Goal: Task Accomplishment & Management: Manage account settings

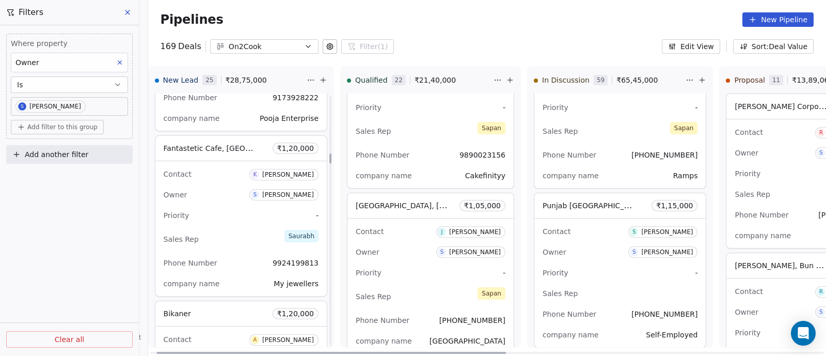
scroll to position [1485, 0]
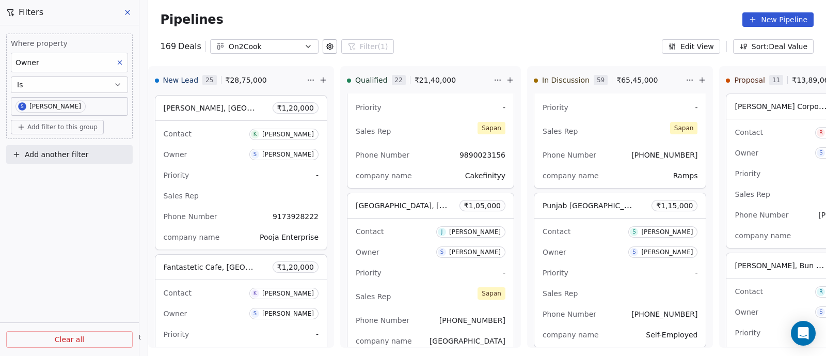
click at [119, 62] on icon at bounding box center [119, 62] width 7 height 7
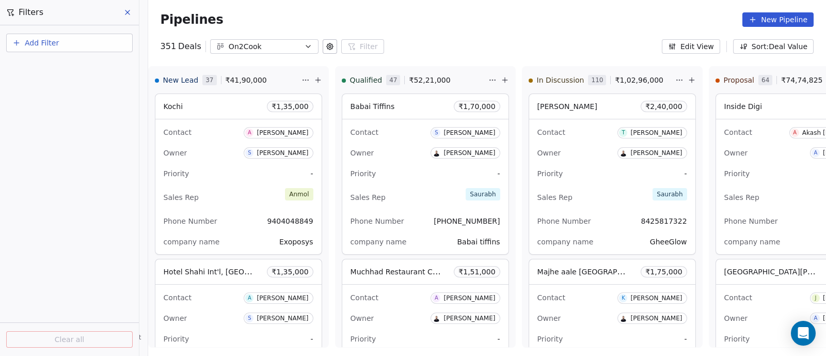
click at [66, 42] on button "Add Filter" at bounding box center [69, 43] width 126 height 19
click at [60, 67] on span "Deal properties" at bounding box center [45, 67] width 56 height 11
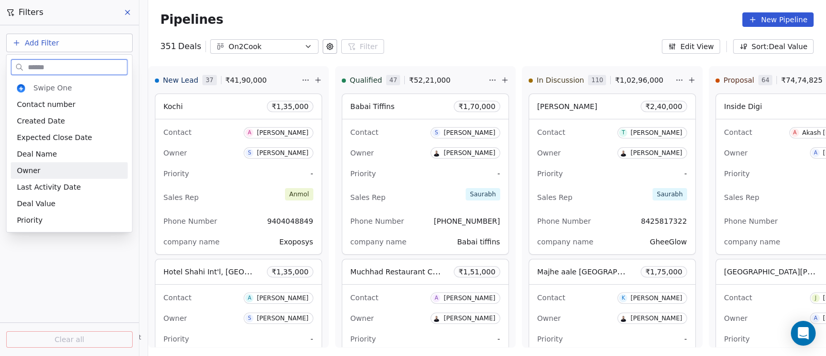
click at [67, 167] on div "Owner" at bounding box center [69, 170] width 105 height 10
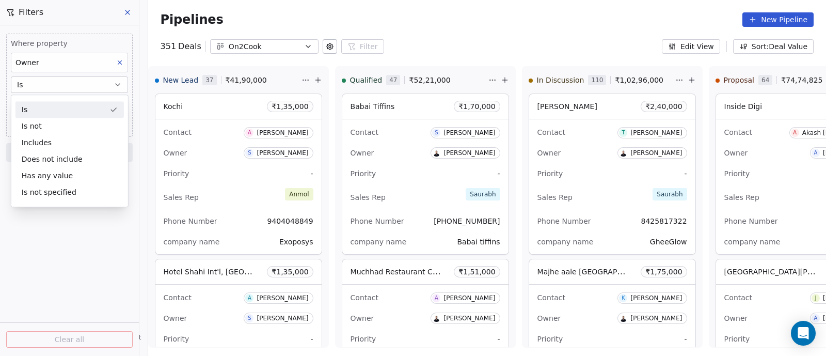
click at [78, 86] on button "Is" at bounding box center [69, 84] width 117 height 17
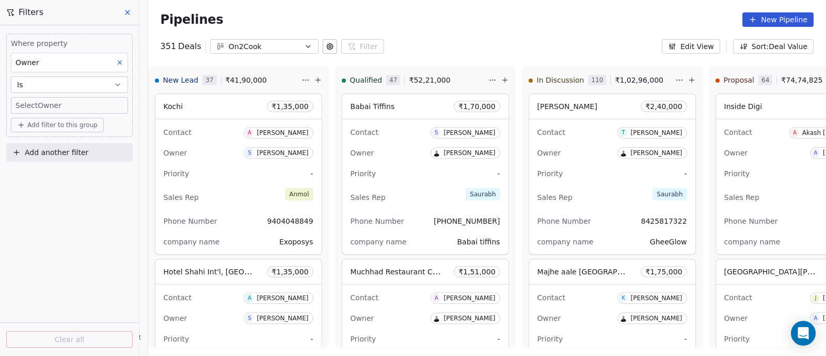
click at [71, 115] on div "Where property Owner Is Select Owner Add filter to this group" at bounding box center [69, 85] width 126 height 103
click at [70, 105] on body "On2Cook India Pvt. Ltd. Contacts People Marketing Workflows Campaigns Sales Pip…" at bounding box center [413, 178] width 826 height 356
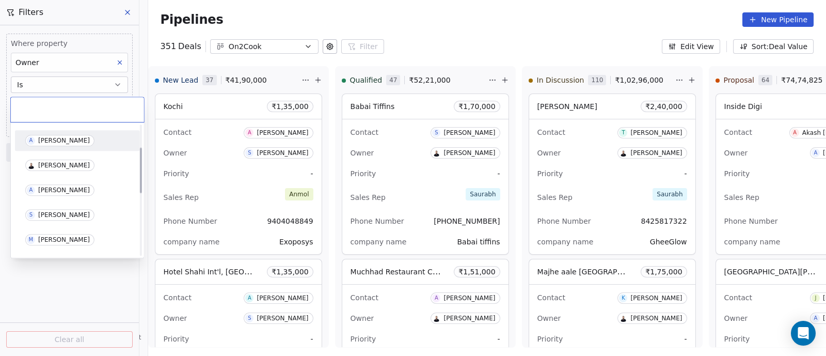
scroll to position [64, 0]
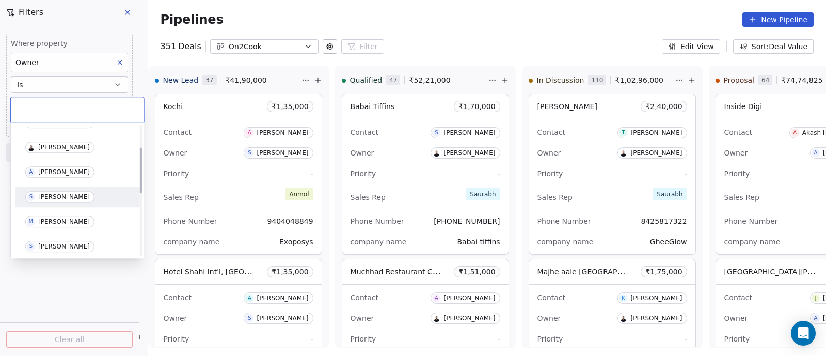
click at [65, 193] on div "[PERSON_NAME]" at bounding box center [64, 196] width 52 height 7
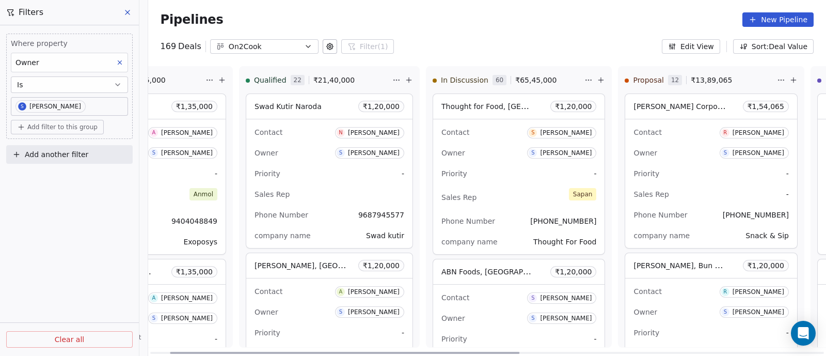
scroll to position [0, 34]
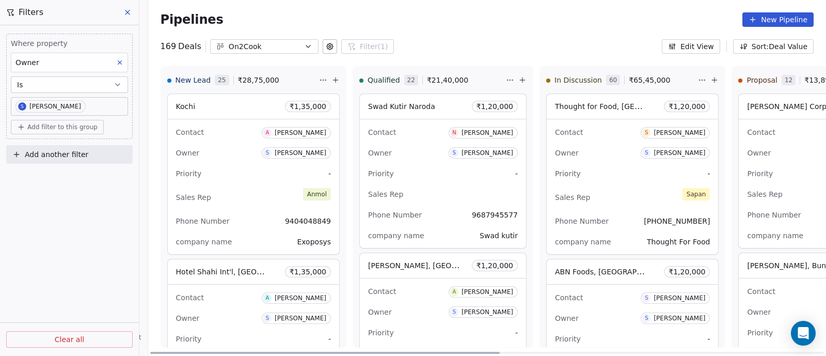
drag, startPoint x: 403, startPoint y: 352, endPoint x: 360, endPoint y: 334, distance: 46.5
click at [360, 352] on div at bounding box center [324, 353] width 349 height 2
click at [628, 187] on div "Sales Rep [PERSON_NAME]" at bounding box center [632, 197] width 155 height 23
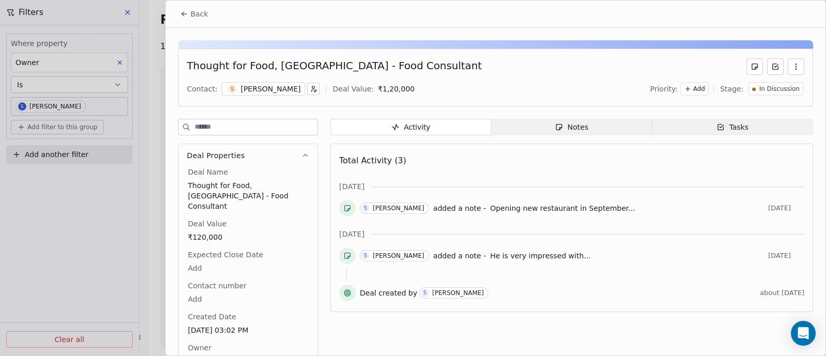
click at [570, 125] on div "Notes" at bounding box center [571, 127] width 33 height 11
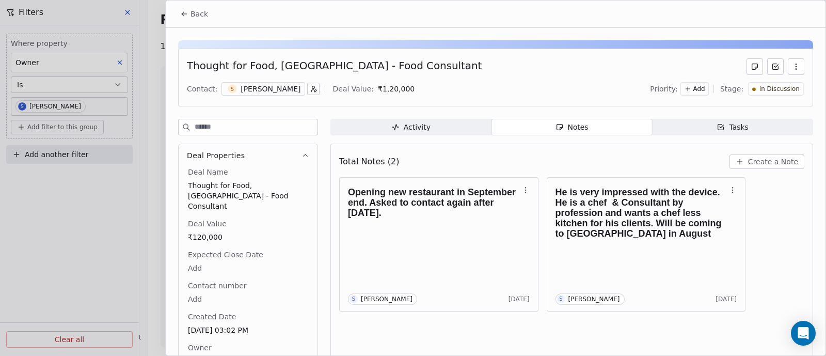
click at [769, 161] on span "Create a Note" at bounding box center [773, 161] width 50 height 10
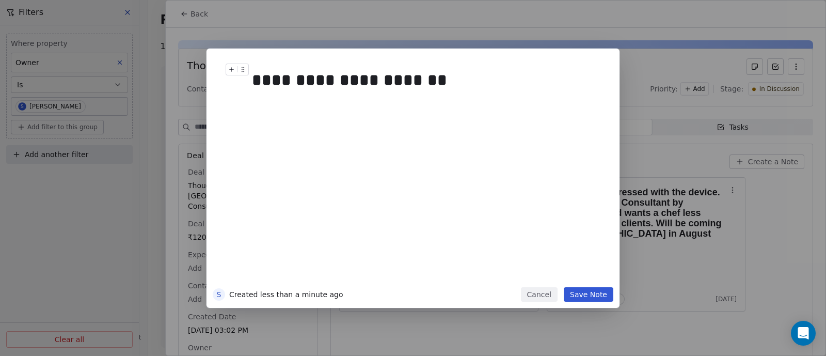
click at [365, 77] on div "**********" at bounding box center [423, 80] width 343 height 25
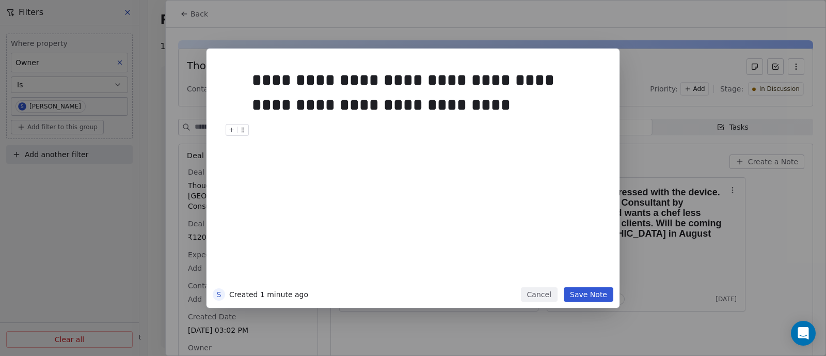
click at [590, 291] on button "Save Note" at bounding box center [589, 294] width 50 height 14
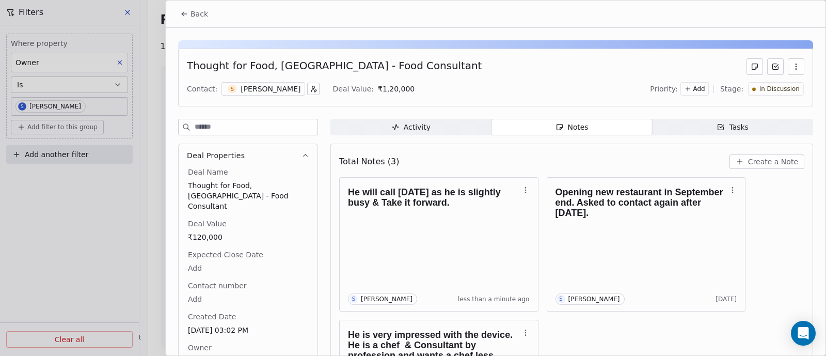
click at [198, 11] on span "Back" at bounding box center [199, 14] width 18 height 10
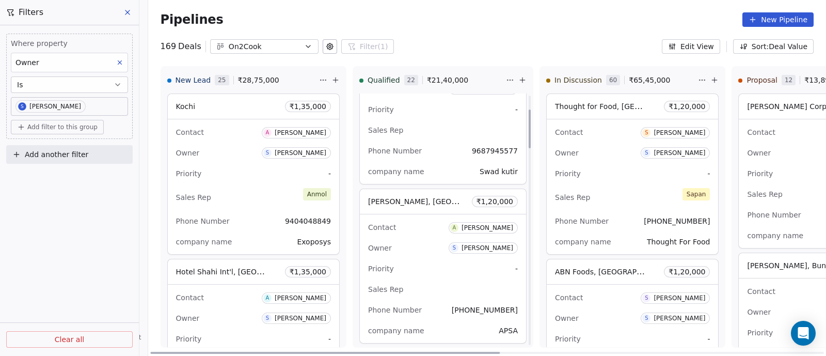
scroll to position [129, 0]
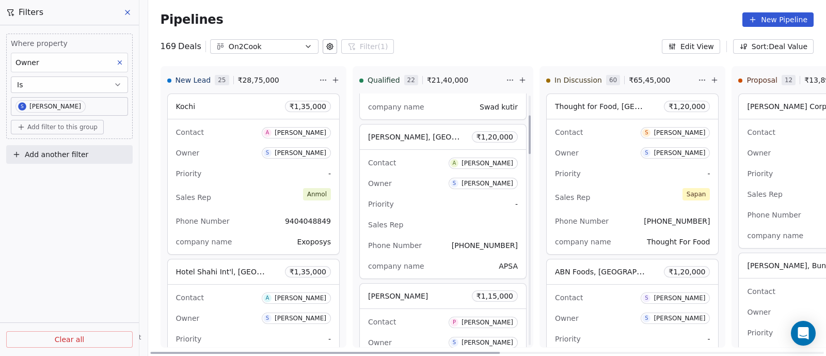
click at [417, 206] on div "Priority -" at bounding box center [443, 204] width 150 height 17
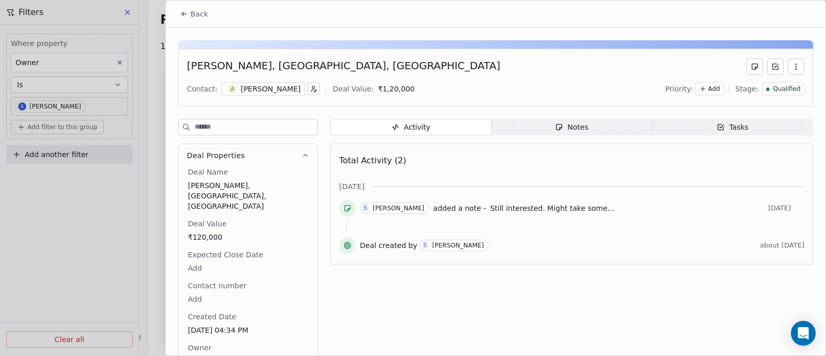
click at [587, 127] on span "Notes Notes" at bounding box center [571, 127] width 161 height 17
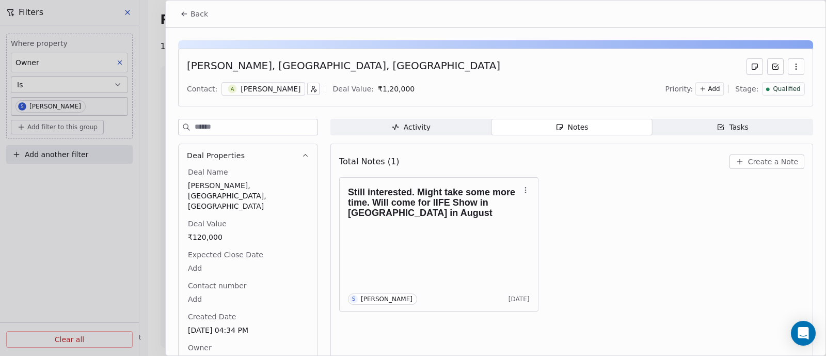
click at [761, 161] on span "Create a Note" at bounding box center [773, 161] width 50 height 10
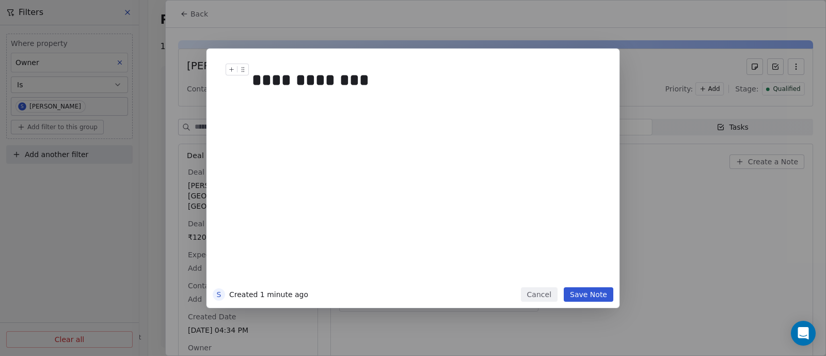
click at [317, 76] on div "**********" at bounding box center [423, 80] width 343 height 25
click at [592, 294] on button "Save Note" at bounding box center [589, 294] width 50 height 14
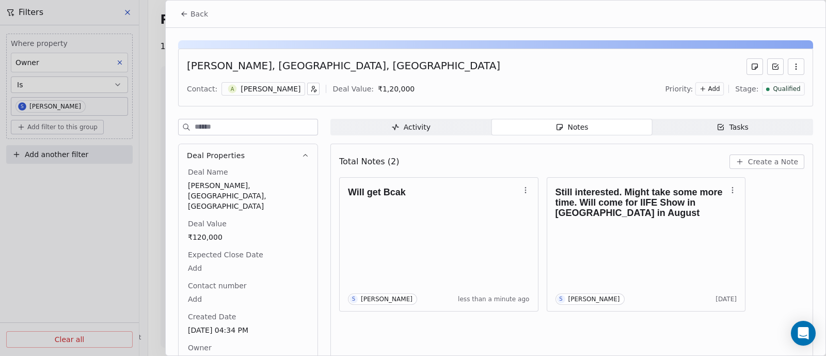
click at [195, 15] on span "Back" at bounding box center [199, 14] width 18 height 10
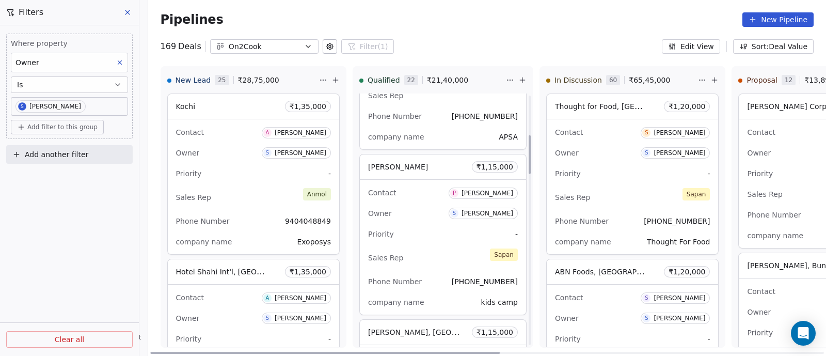
scroll to position [323, 0]
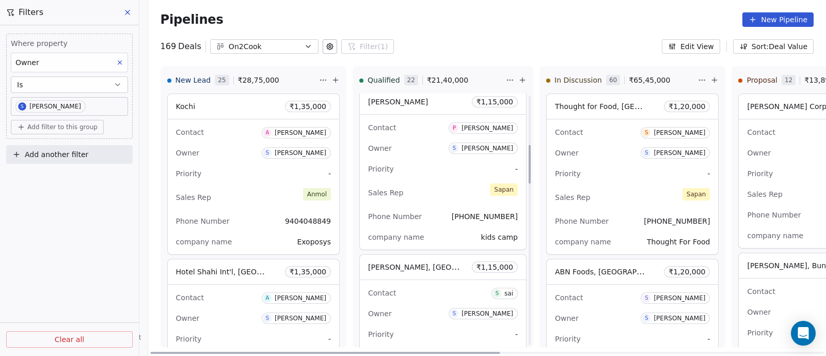
click at [421, 162] on div "Priority -" at bounding box center [443, 169] width 150 height 17
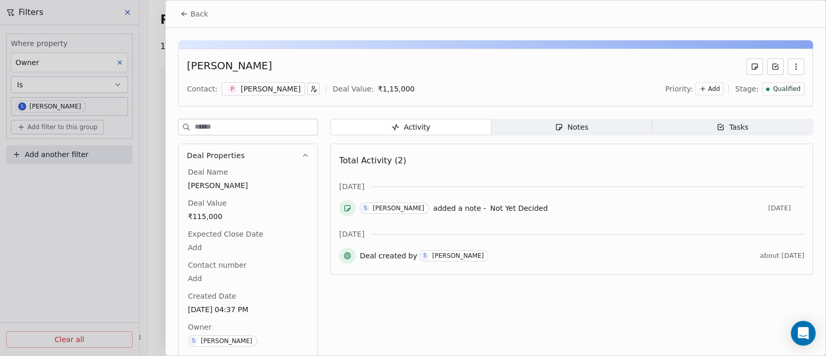
click at [199, 14] on span "Back" at bounding box center [199, 14] width 18 height 10
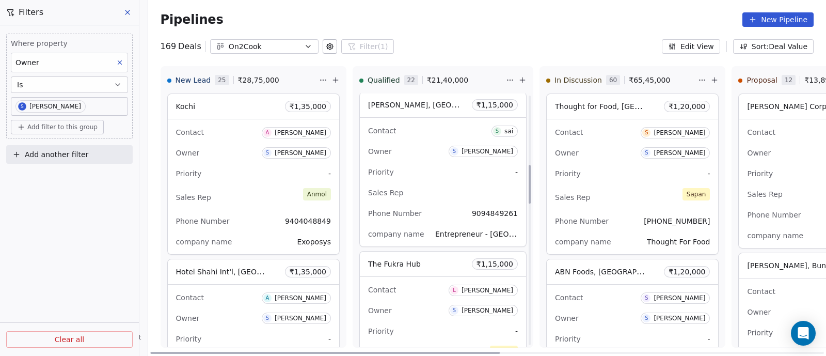
scroll to position [451, 0]
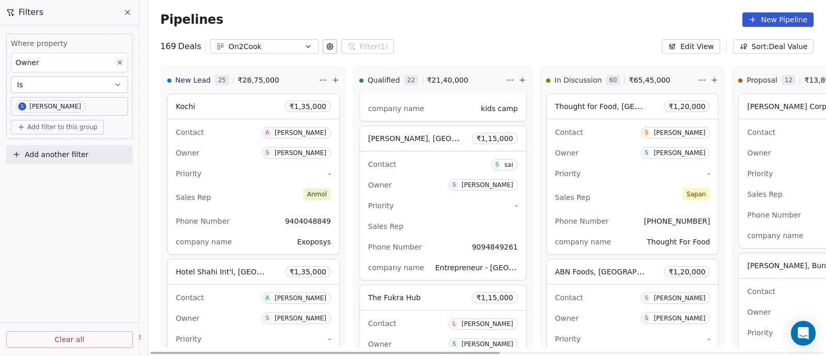
click at [426, 181] on div "Owner S [PERSON_NAME]" at bounding box center [443, 185] width 150 height 17
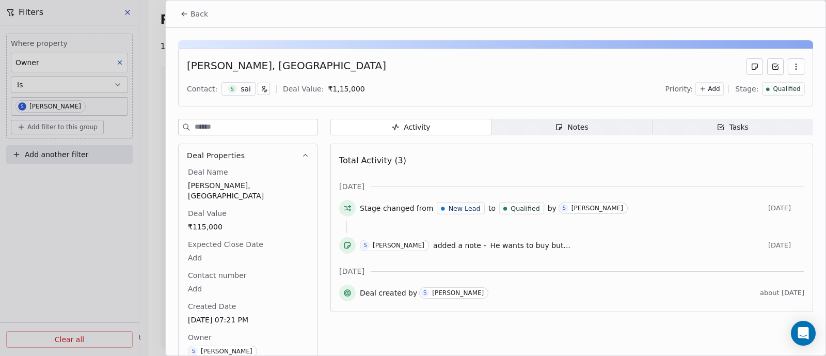
click at [490, 243] on span "He wants to buy but..." at bounding box center [530, 245] width 80 height 8
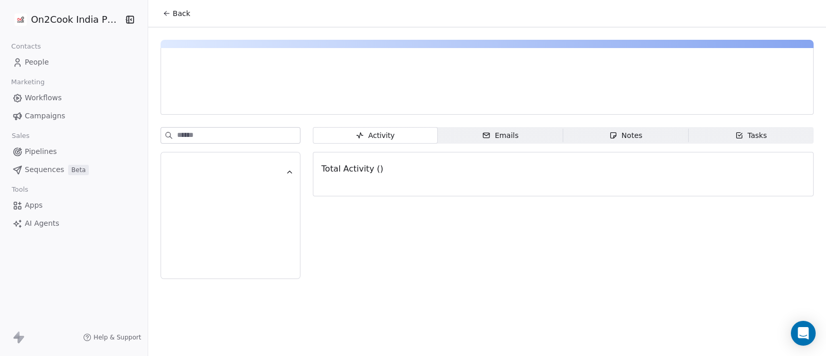
click at [630, 135] on div "Notes" at bounding box center [625, 135] width 33 height 11
click at [426, 172] on div "Total Notes" at bounding box center [563, 168] width 483 height 21
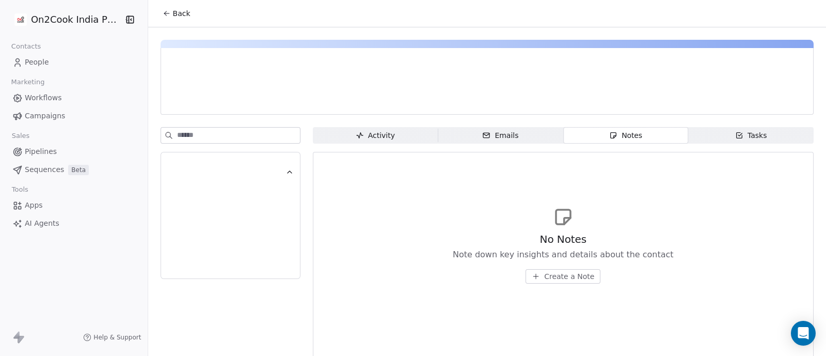
click at [174, 15] on span "Back" at bounding box center [182, 13] width 18 height 10
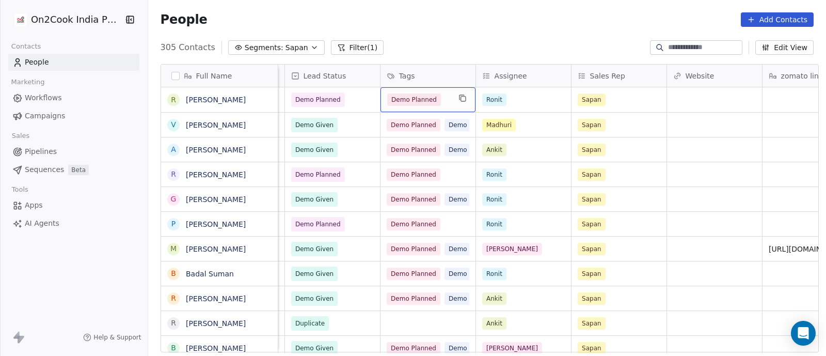
click at [439, 97] on div "Demo Planned" at bounding box center [418, 99] width 63 height 12
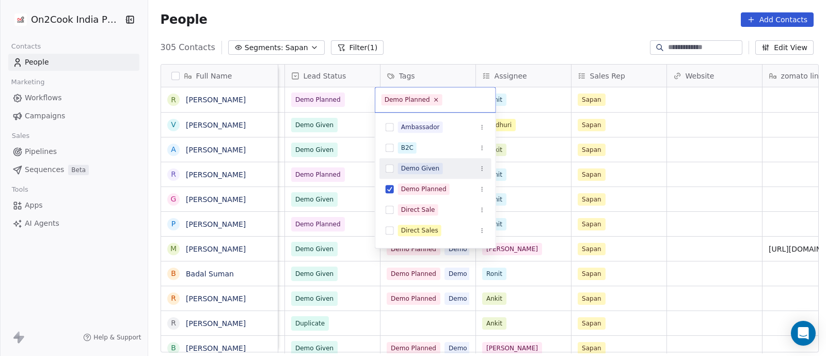
click at [418, 168] on div "Demo Given" at bounding box center [420, 168] width 39 height 9
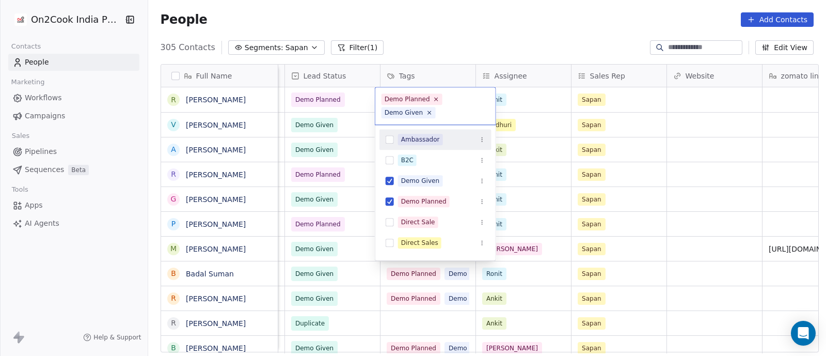
click at [539, 155] on html "On2Cook India Pvt. Ltd. Contacts People Marketing Workflows Campaigns Sales Pip…" at bounding box center [413, 178] width 826 height 356
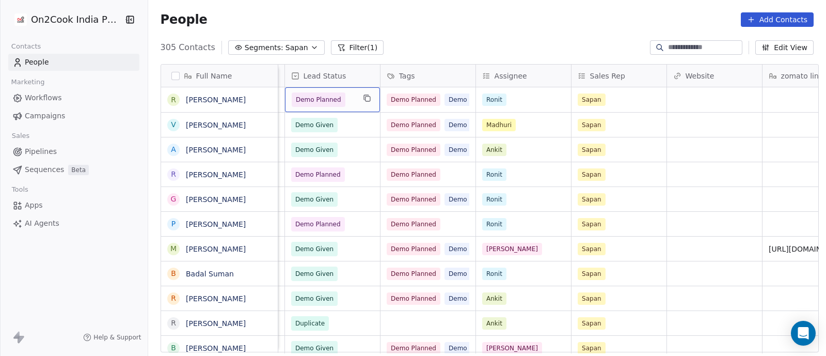
click at [345, 100] on span "Demo Planned" at bounding box center [323, 99] width 63 height 14
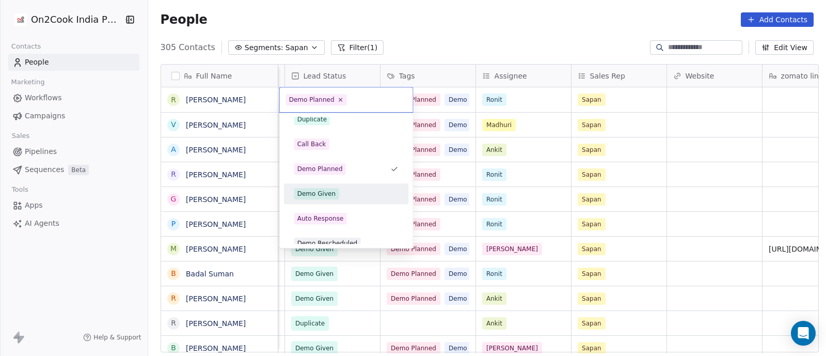
click at [324, 194] on div "Demo Given" at bounding box center [316, 193] width 39 height 9
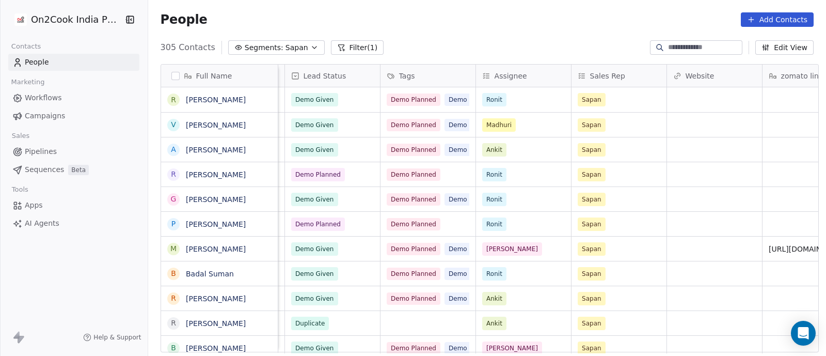
click at [38, 151] on span "Pipelines" at bounding box center [41, 151] width 32 height 11
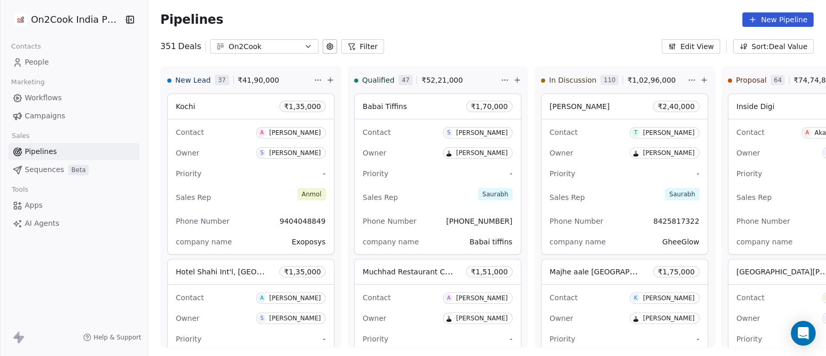
click at [357, 47] on button "Filter" at bounding box center [362, 46] width 43 height 14
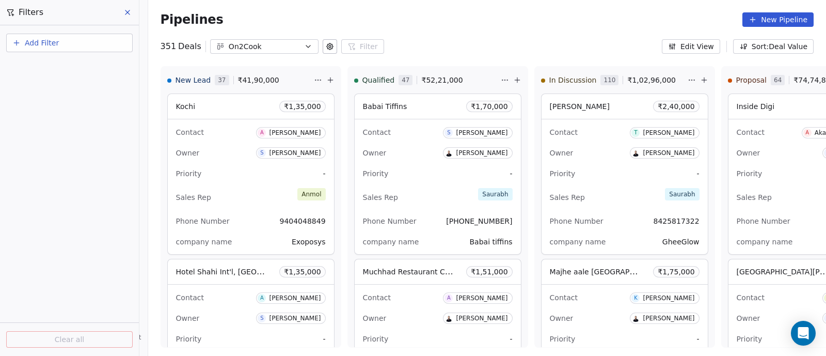
click at [52, 45] on span "Add Filter" at bounding box center [42, 43] width 34 height 11
click at [51, 63] on span "Deal properties" at bounding box center [45, 67] width 56 height 11
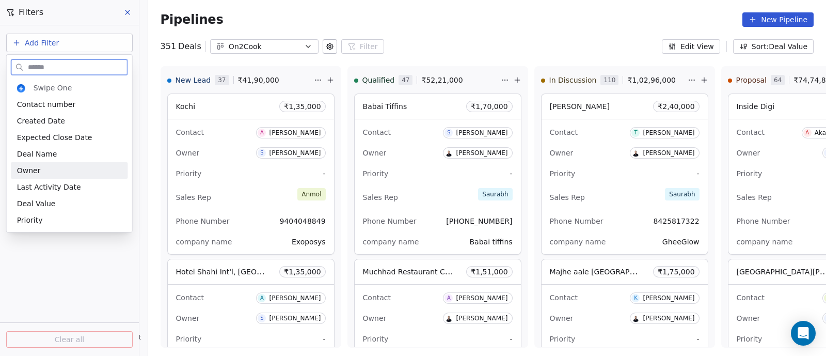
click at [38, 168] on span "Owner" at bounding box center [29, 170] width 24 height 10
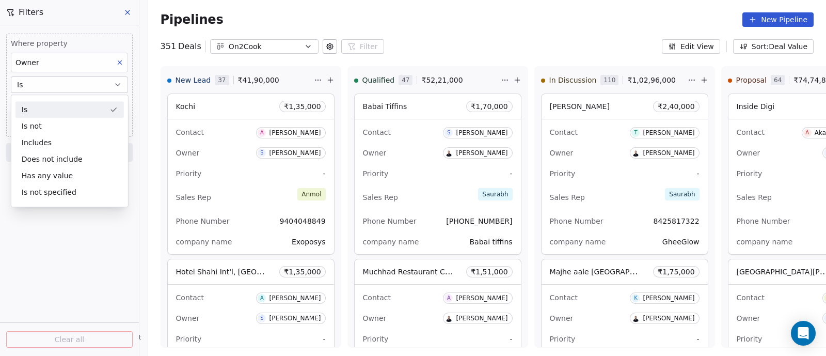
click at [75, 84] on button "Is" at bounding box center [69, 84] width 117 height 17
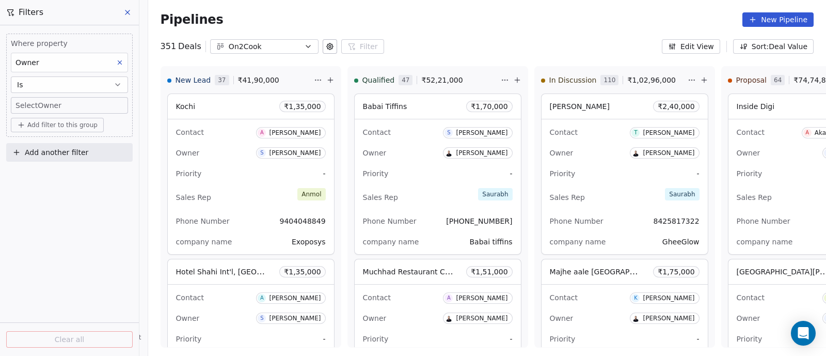
click at [66, 109] on body "On2Cook India Pvt. Ltd. Contacts People Marketing Workflows Campaigns Sales Pip…" at bounding box center [413, 178] width 826 height 356
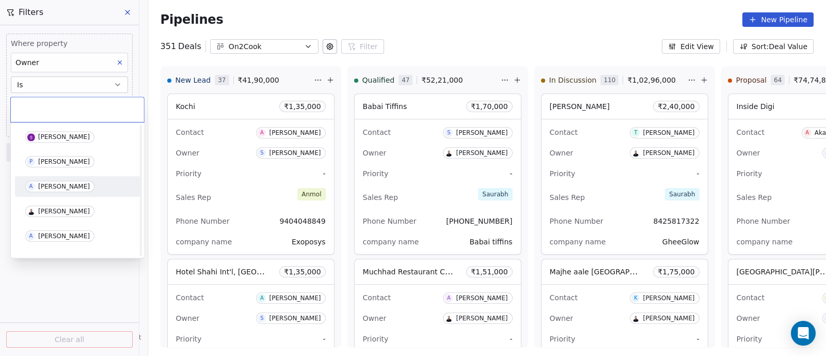
scroll to position [64, 0]
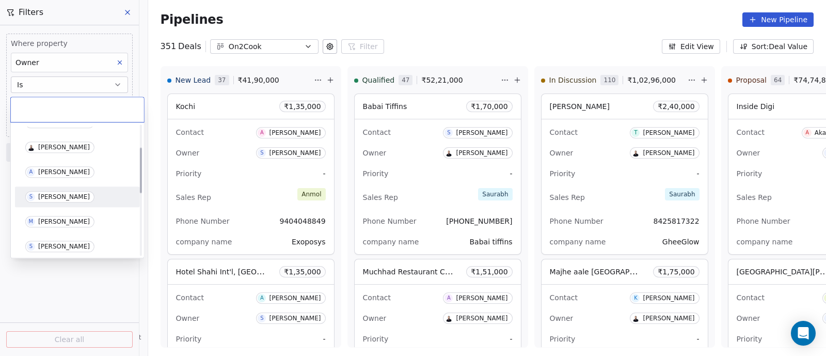
click at [71, 196] on span "S [PERSON_NAME]" at bounding box center [59, 196] width 69 height 11
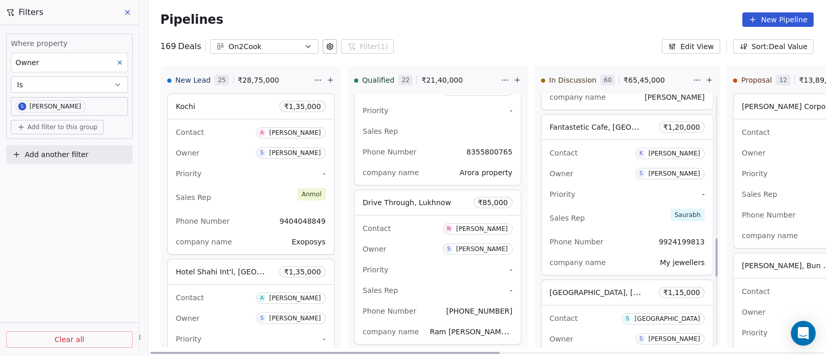
scroll to position [967, 0]
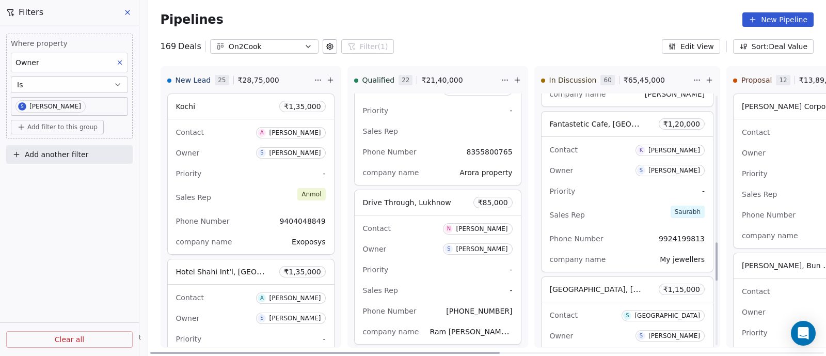
click at [608, 203] on div "Sales Rep Saurabh" at bounding box center [627, 214] width 155 height 23
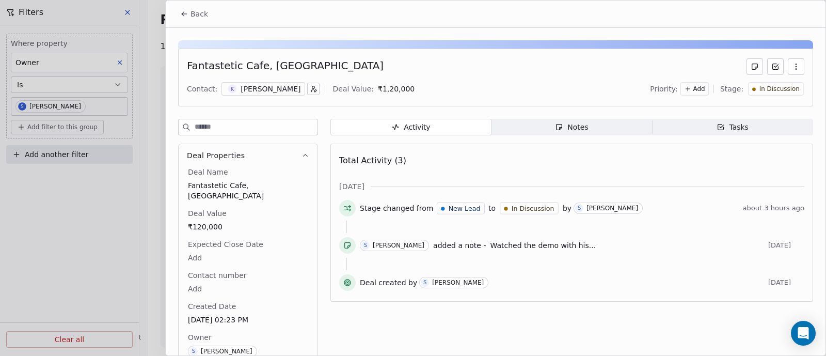
click at [565, 124] on div "Notes" at bounding box center [571, 127] width 33 height 11
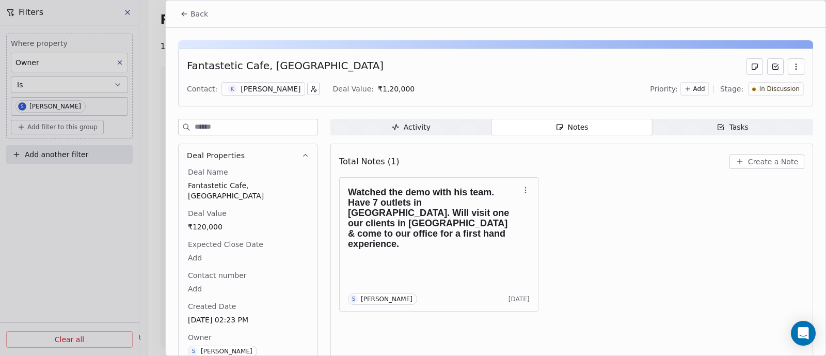
click at [574, 125] on div "Notes" at bounding box center [571, 127] width 33 height 11
click at [774, 163] on span "Create a Note" at bounding box center [773, 161] width 50 height 10
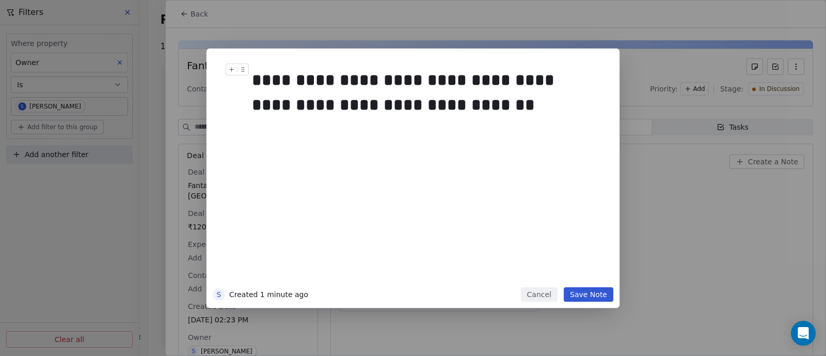
click at [413, 104] on div "**********" at bounding box center [423, 93] width 343 height 50
click at [469, 104] on div "**********" at bounding box center [423, 93] width 343 height 50
click at [590, 295] on button "Save Note" at bounding box center [589, 294] width 50 height 14
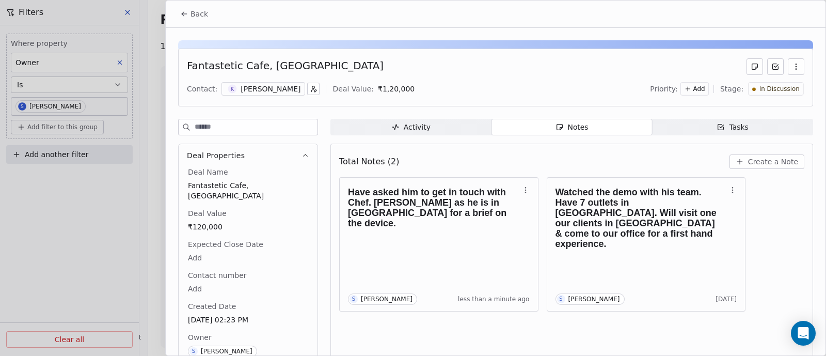
click at [198, 13] on span "Back" at bounding box center [199, 14] width 18 height 10
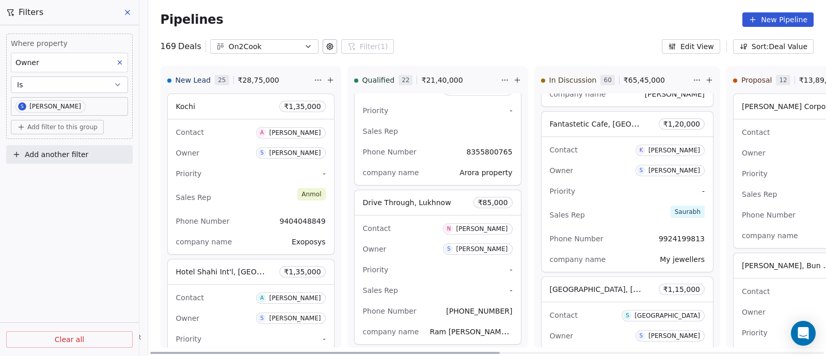
click at [436, 261] on div "Priority -" at bounding box center [438, 269] width 150 height 17
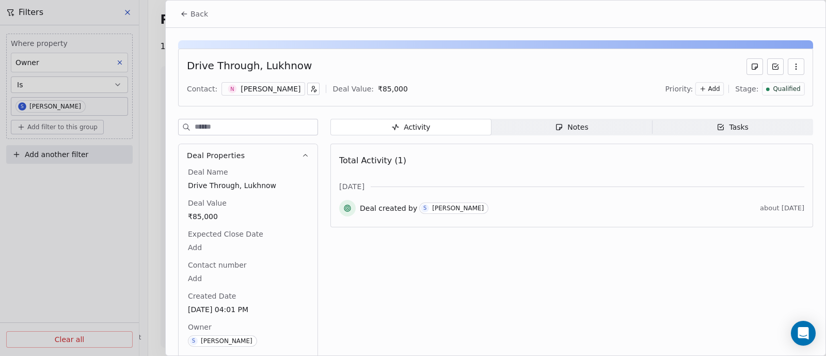
click at [197, 15] on span "Back" at bounding box center [199, 14] width 18 height 10
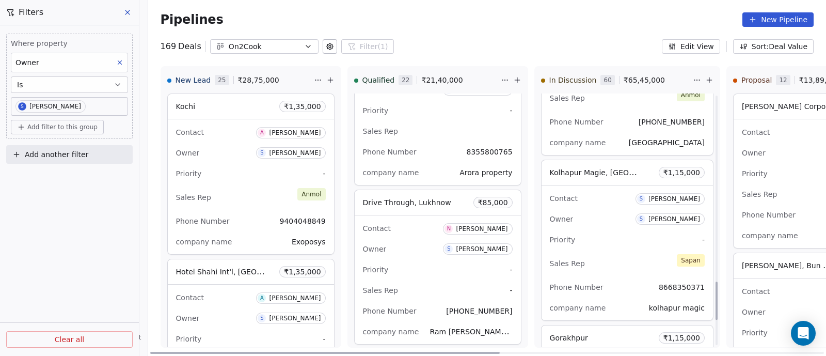
scroll to position [1290, 0]
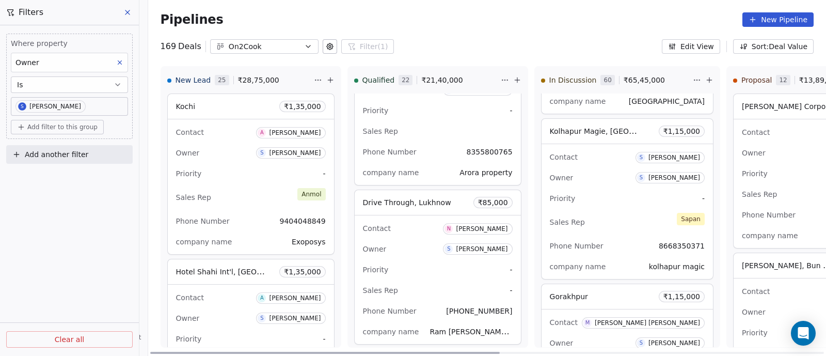
click at [613, 196] on div "Priority -" at bounding box center [627, 198] width 155 height 17
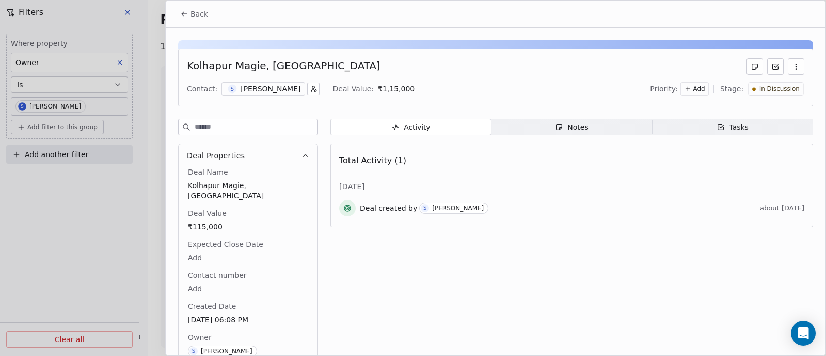
click at [572, 128] on div "Notes" at bounding box center [571, 127] width 33 height 11
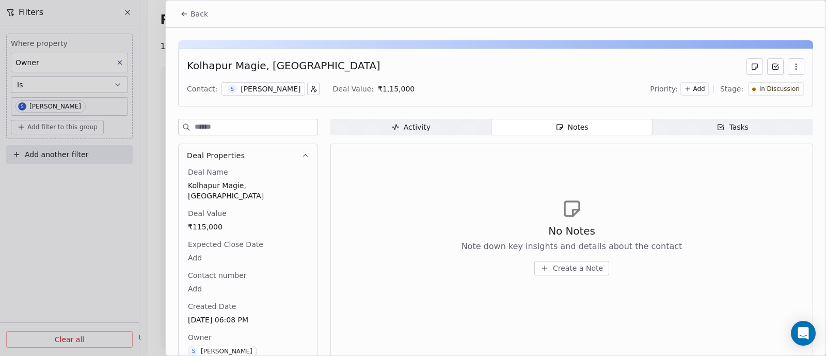
click at [573, 268] on span "Create a Note" at bounding box center [578, 268] width 50 height 10
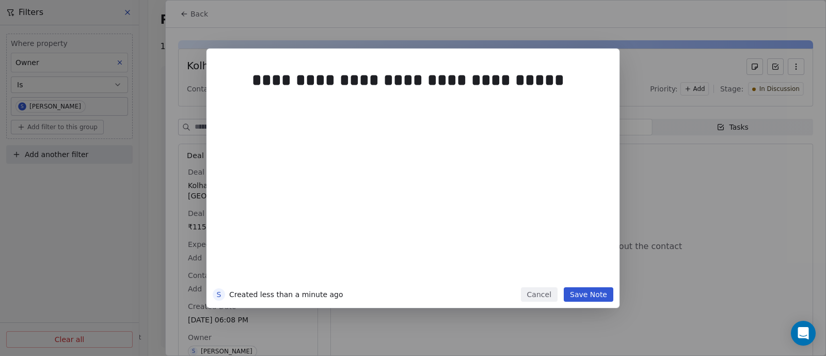
click at [588, 295] on button "Save Note" at bounding box center [589, 294] width 50 height 14
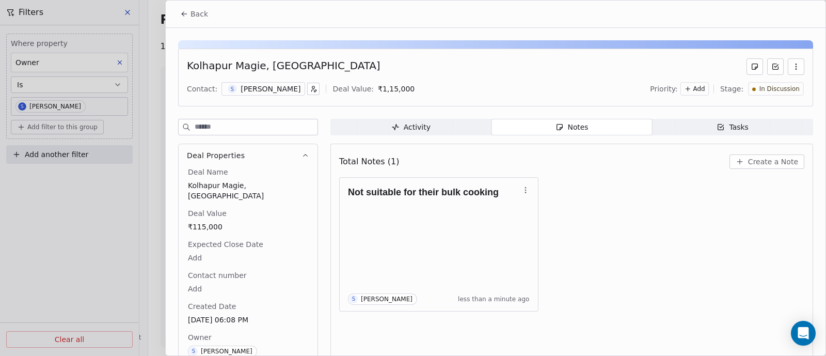
click at [776, 89] on span "In Discussion" at bounding box center [779, 89] width 40 height 9
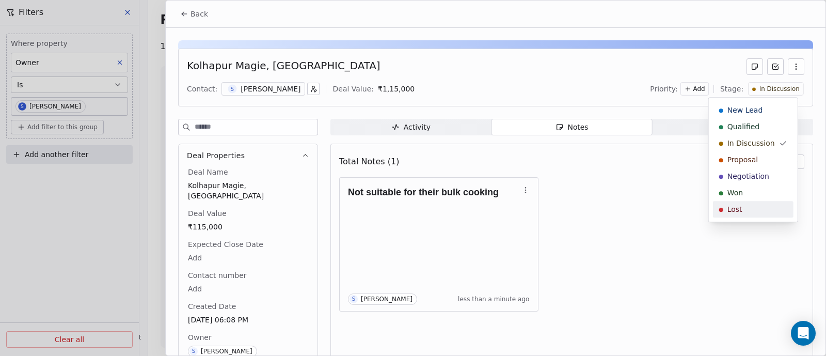
click at [745, 210] on div "Lost" at bounding box center [753, 209] width 68 height 10
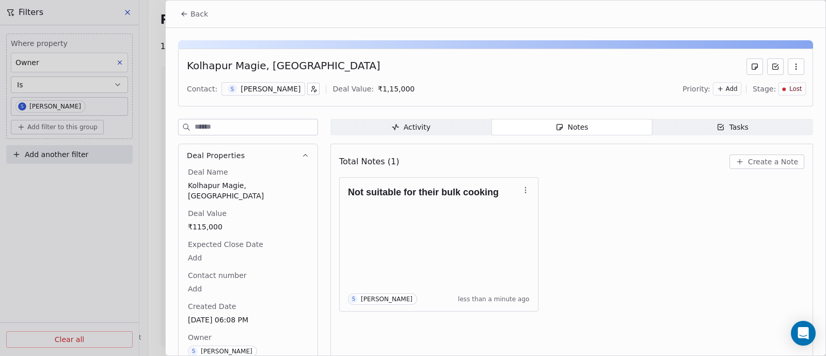
click at [198, 14] on span "Back" at bounding box center [199, 14] width 18 height 10
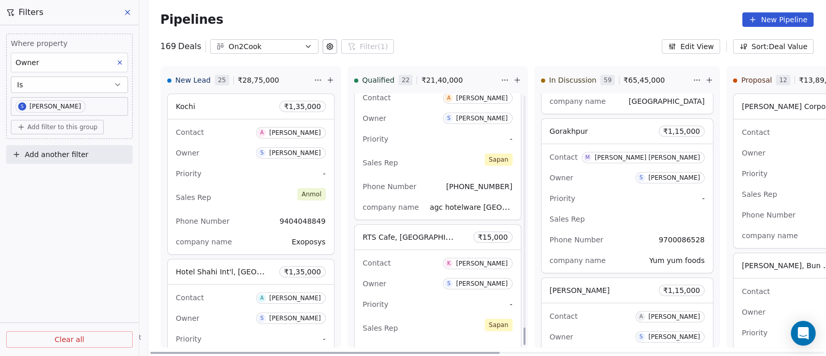
scroll to position [3326, 0]
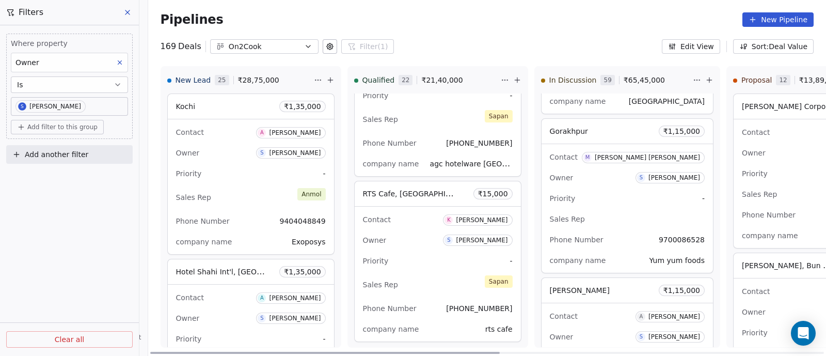
click at [425, 213] on div "Contact K [PERSON_NAME]" at bounding box center [438, 219] width 150 height 17
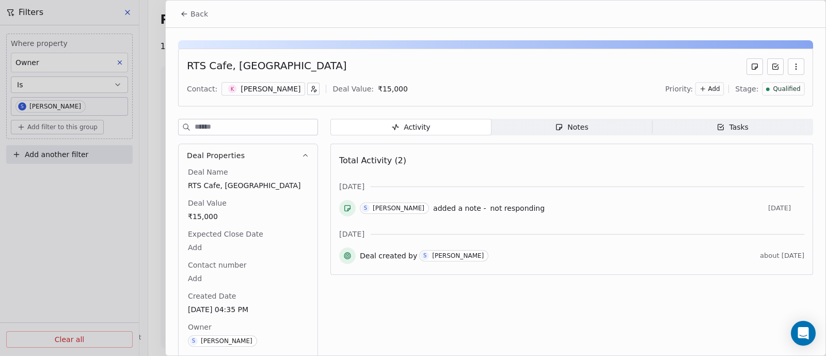
click at [575, 130] on div "Notes" at bounding box center [571, 127] width 33 height 11
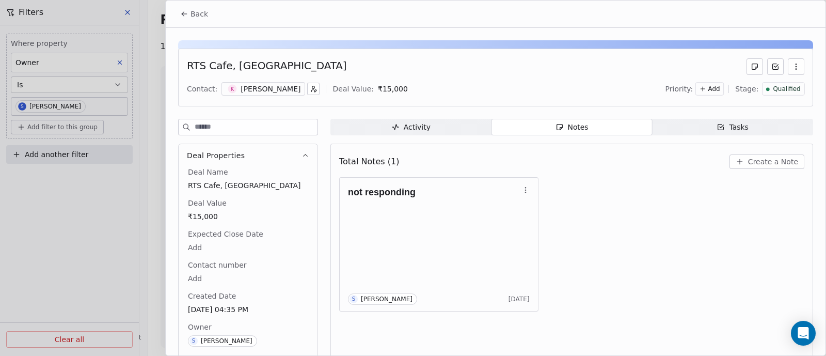
click at [764, 164] on span "Create a Note" at bounding box center [773, 161] width 50 height 10
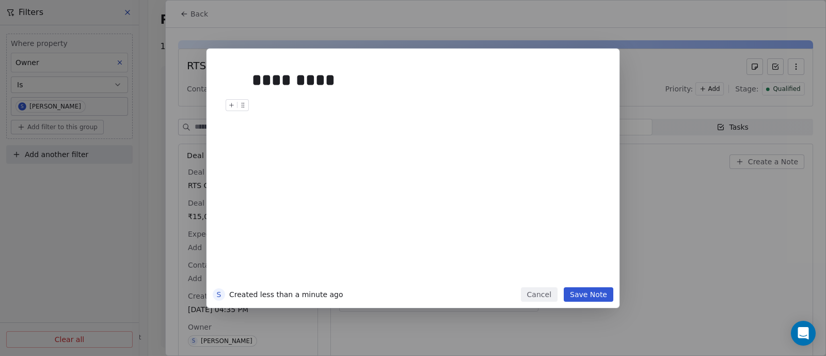
click at [588, 298] on button "Save Note" at bounding box center [589, 294] width 50 height 14
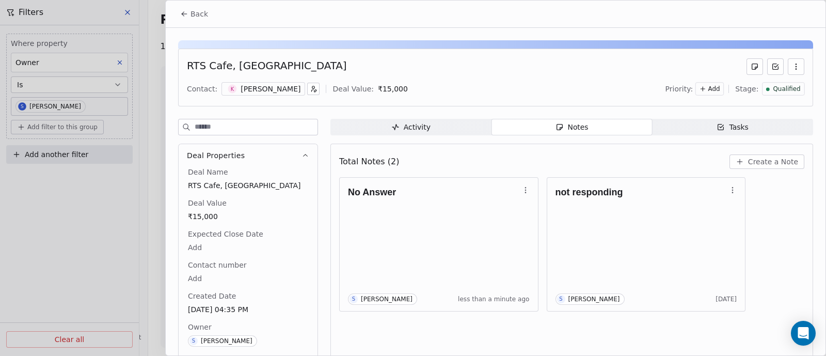
click at [197, 14] on span "Back" at bounding box center [199, 14] width 18 height 10
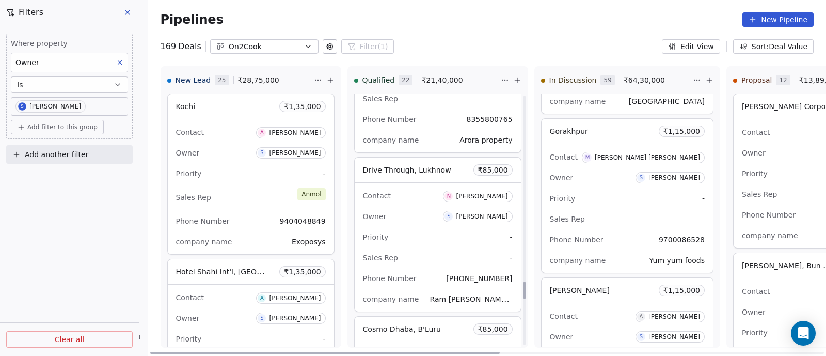
scroll to position [2637, 0]
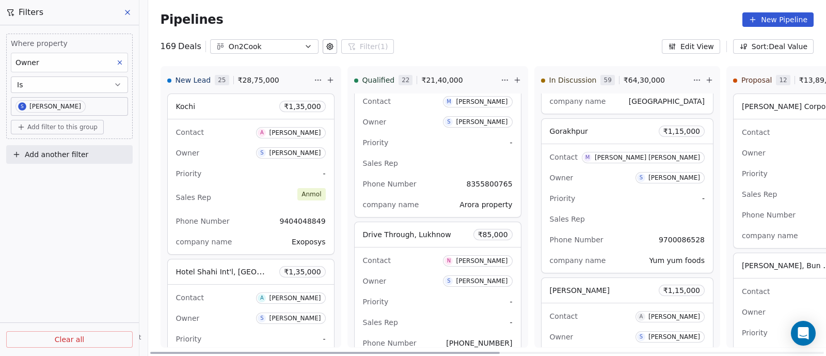
click at [614, 184] on div "Contact M [PERSON_NAME] [PERSON_NAME] Owner S [PERSON_NAME] Rep Phone Number [P…" at bounding box center [626, 208] width 171 height 129
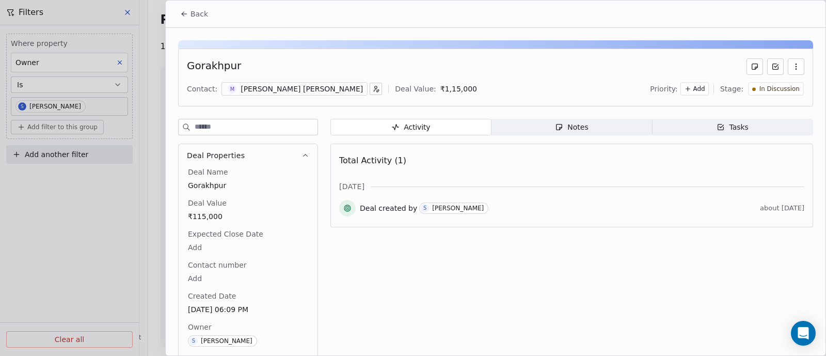
click at [570, 128] on div "Notes" at bounding box center [571, 127] width 33 height 11
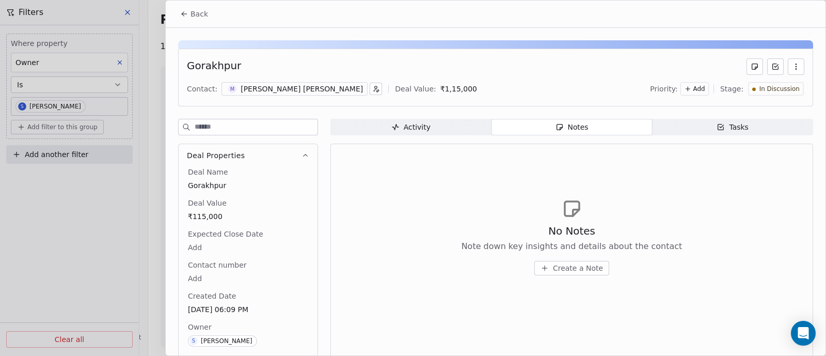
click at [568, 270] on span "Create a Note" at bounding box center [578, 268] width 50 height 10
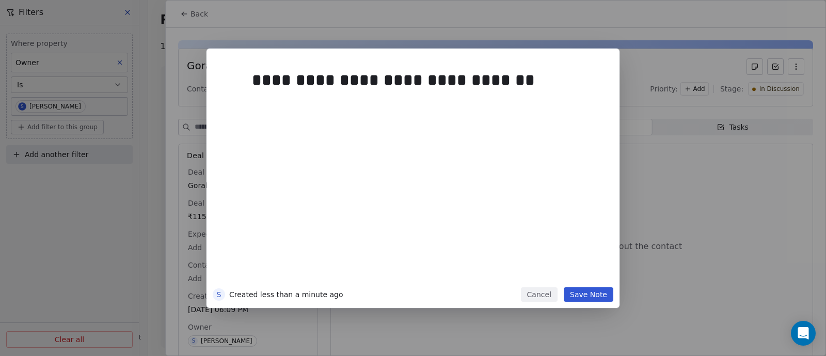
click at [584, 297] on button "Save Note" at bounding box center [589, 294] width 50 height 14
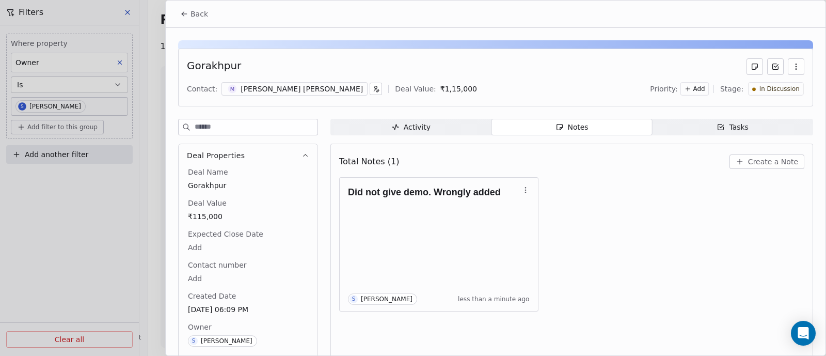
click at [786, 88] on span "In Discussion" at bounding box center [779, 89] width 40 height 9
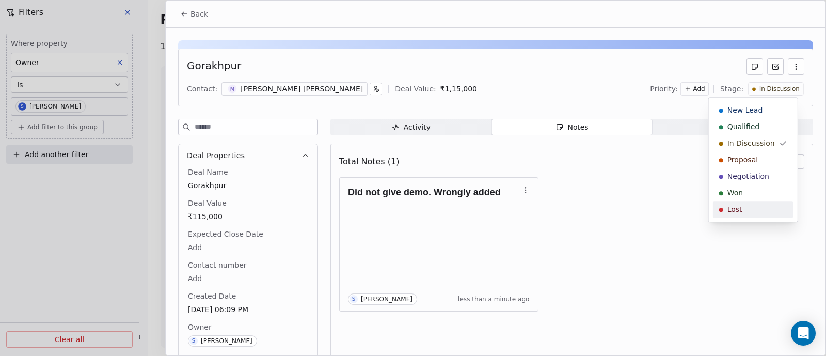
click at [739, 207] on span "Lost" at bounding box center [734, 209] width 15 height 10
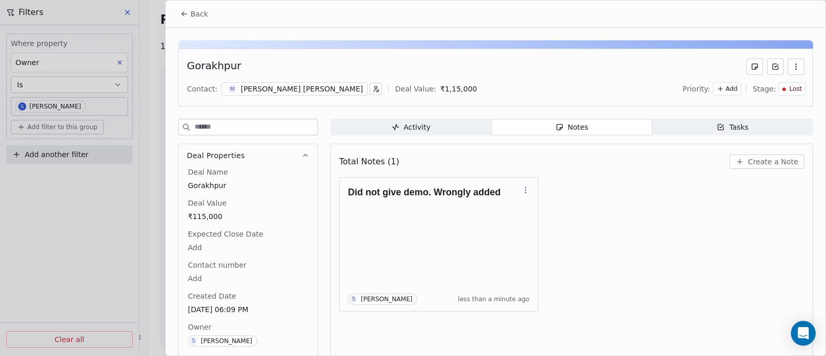
click at [200, 14] on span "Back" at bounding box center [199, 14] width 18 height 10
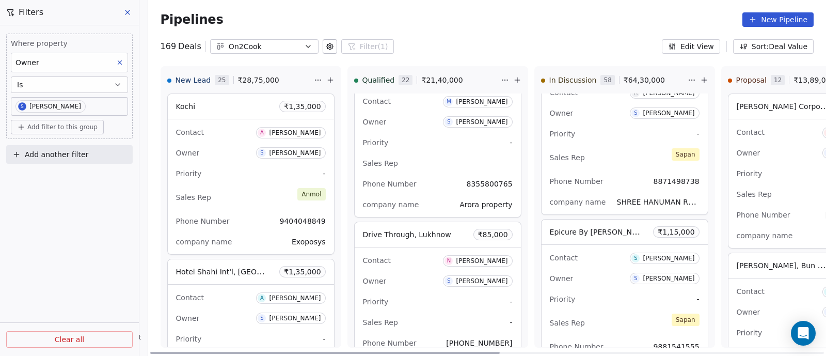
scroll to position [1397, 0]
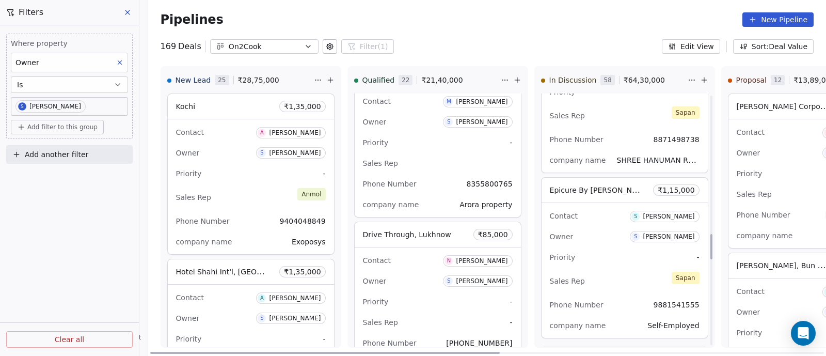
click at [608, 251] on div "Priority -" at bounding box center [625, 257] width 150 height 17
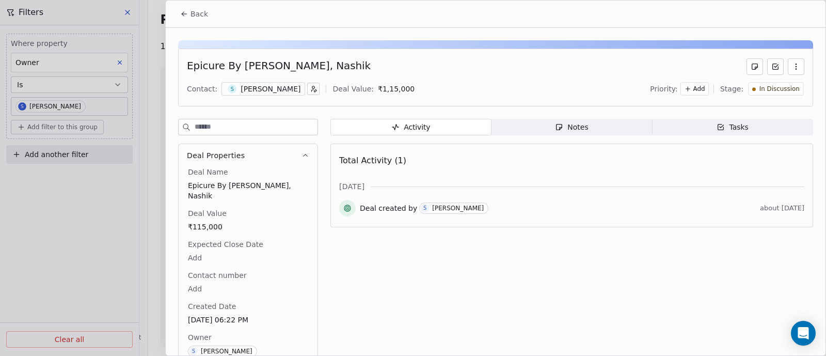
click at [574, 126] on div "Notes" at bounding box center [571, 127] width 33 height 11
